Goal: Check status: Check status

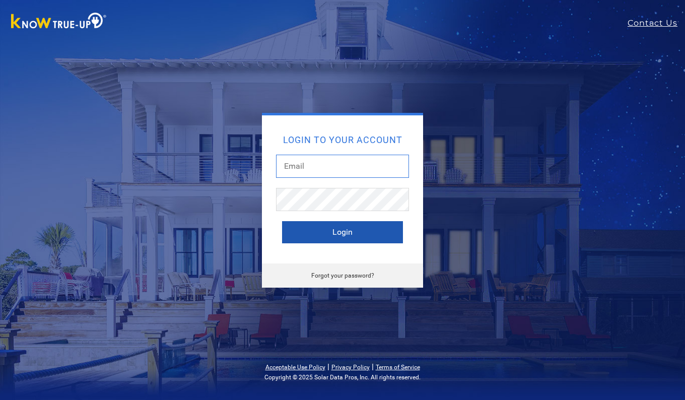
type input "durangarc@hotmail.com"
click at [329, 227] on button "Login" at bounding box center [342, 232] width 121 height 22
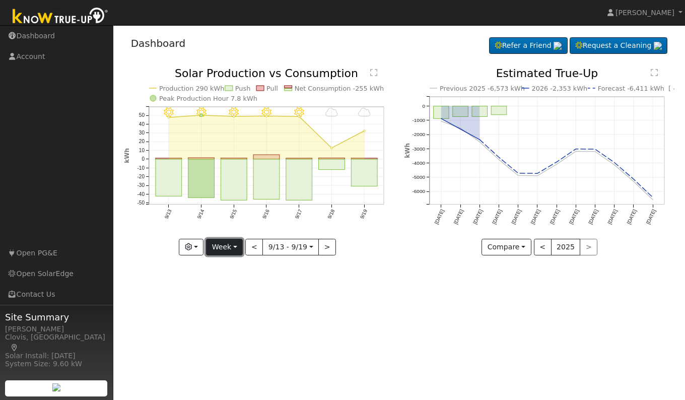
click at [234, 249] on button "Week" at bounding box center [224, 247] width 37 height 17
click at [223, 268] on link "Day" at bounding box center [241, 268] width 70 height 14
type input "[DATE]"
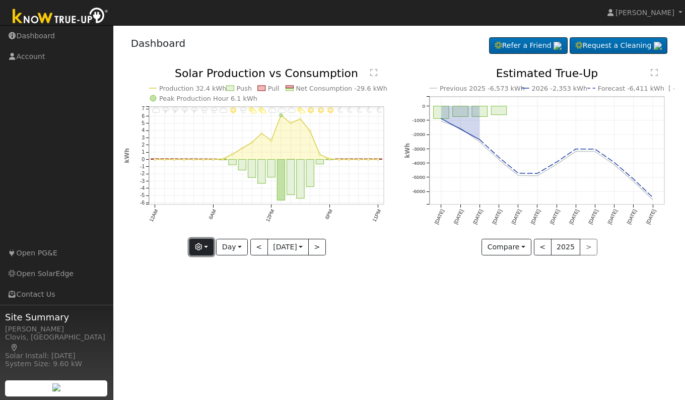
click at [207, 242] on button "button" at bounding box center [201, 247] width 25 height 17
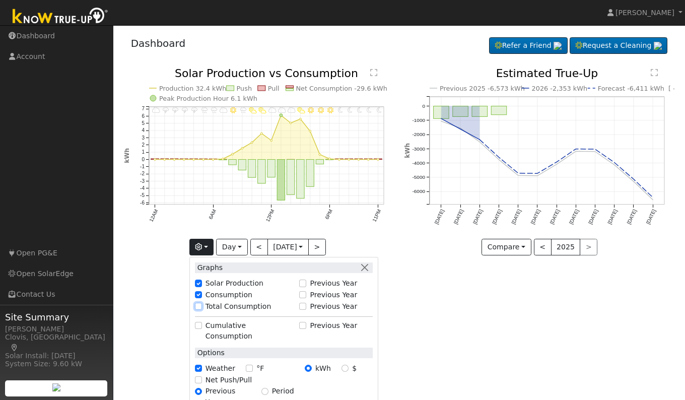
click at [197, 307] on input "Total Consumption" at bounding box center [198, 305] width 7 height 7
checkbox input "true"
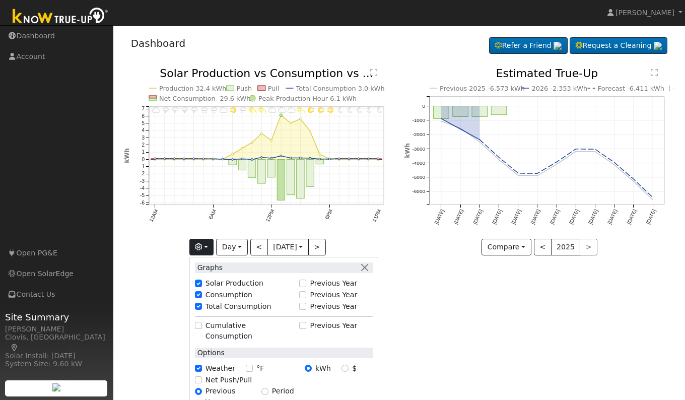
click at [460, 328] on div "User Profile First name Last name Email Email Notifications No Emails No Emails…" at bounding box center [398, 212] width 571 height 374
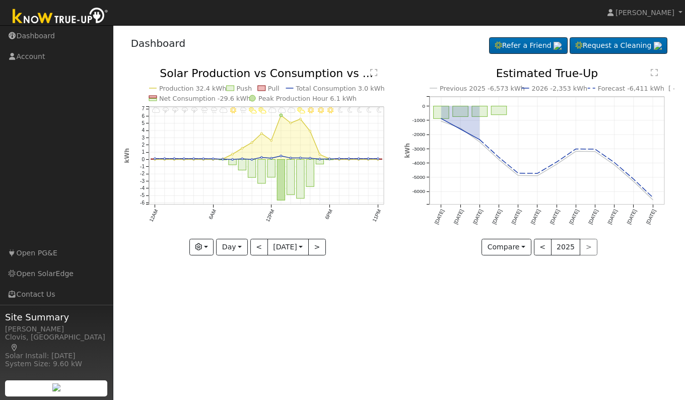
click at [374, 73] on text "" at bounding box center [373, 72] width 7 height 8
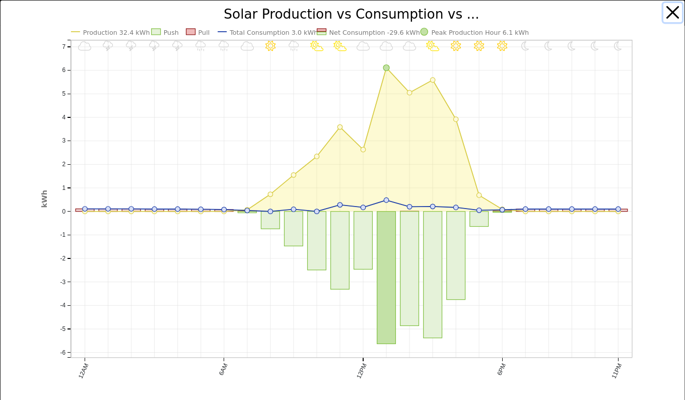
click at [663, 12] on button "button" at bounding box center [672, 12] width 19 height 19
